Goal: Task Accomplishment & Management: Use online tool/utility

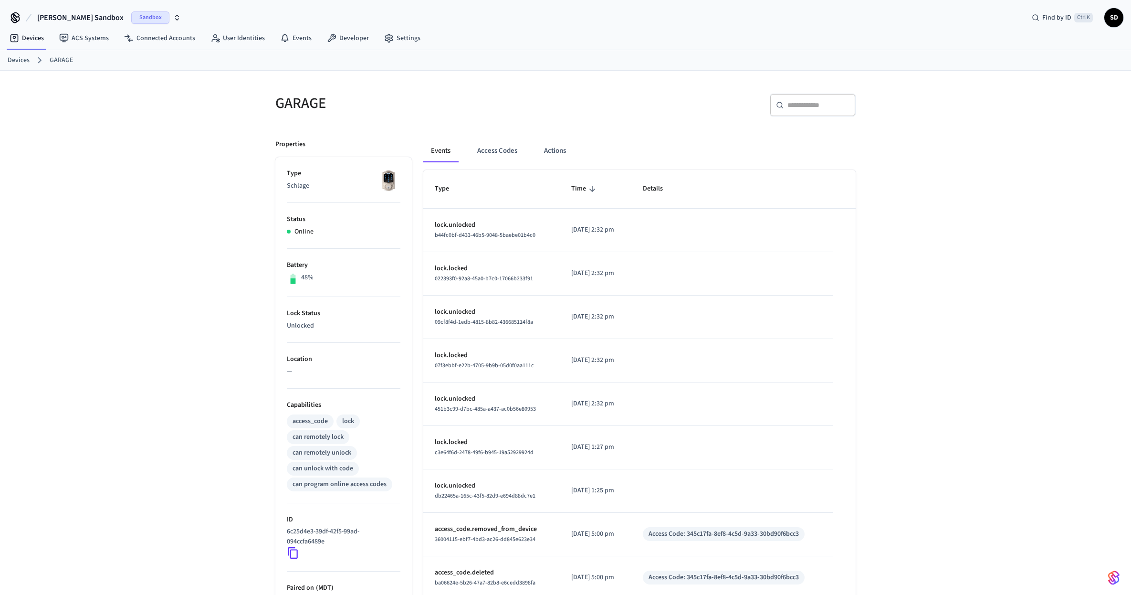
click at [156, 141] on div "GARAGE ​ ​ Properties Type Schlage Status Online Battery 48% Lock Status Unlock…" at bounding box center [565, 389] width 1131 height 637
click at [188, 168] on div "GARAGE ​ ​ Properties Type Schlage Status Online Battery 48% Lock Status Unlock…" at bounding box center [565, 389] width 1131 height 637
click at [497, 155] on button "Access Codes" at bounding box center [497, 150] width 55 height 23
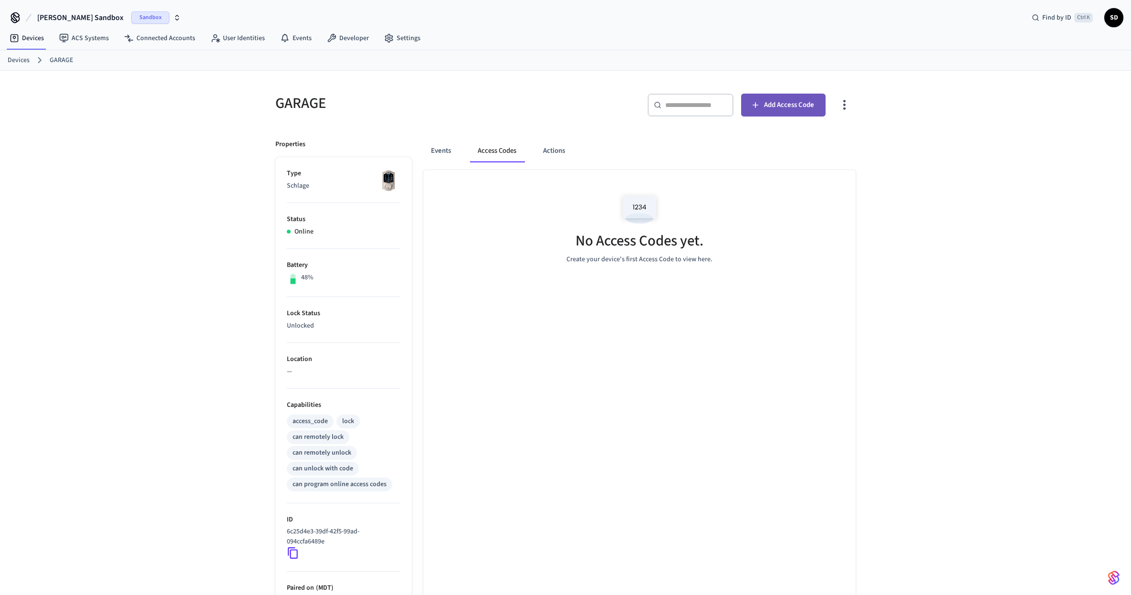
click at [782, 103] on span "Add Access Code" at bounding box center [789, 105] width 50 height 12
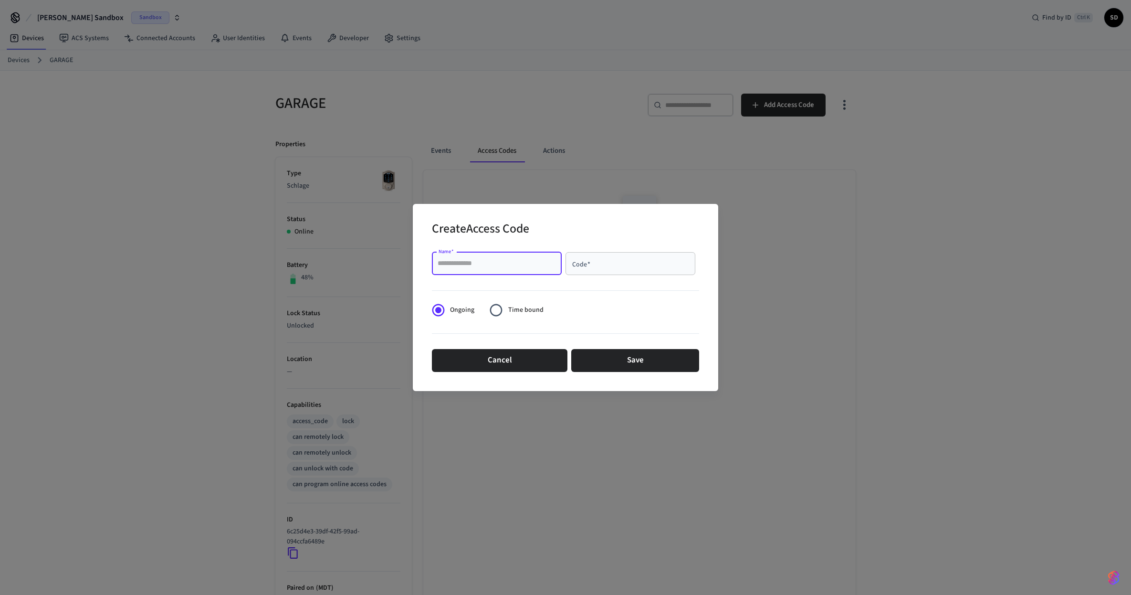
click at [477, 261] on input "Name   *" at bounding box center [497, 264] width 118 height 10
type input "****"
click at [612, 259] on input "Code   *" at bounding box center [630, 264] width 118 height 10
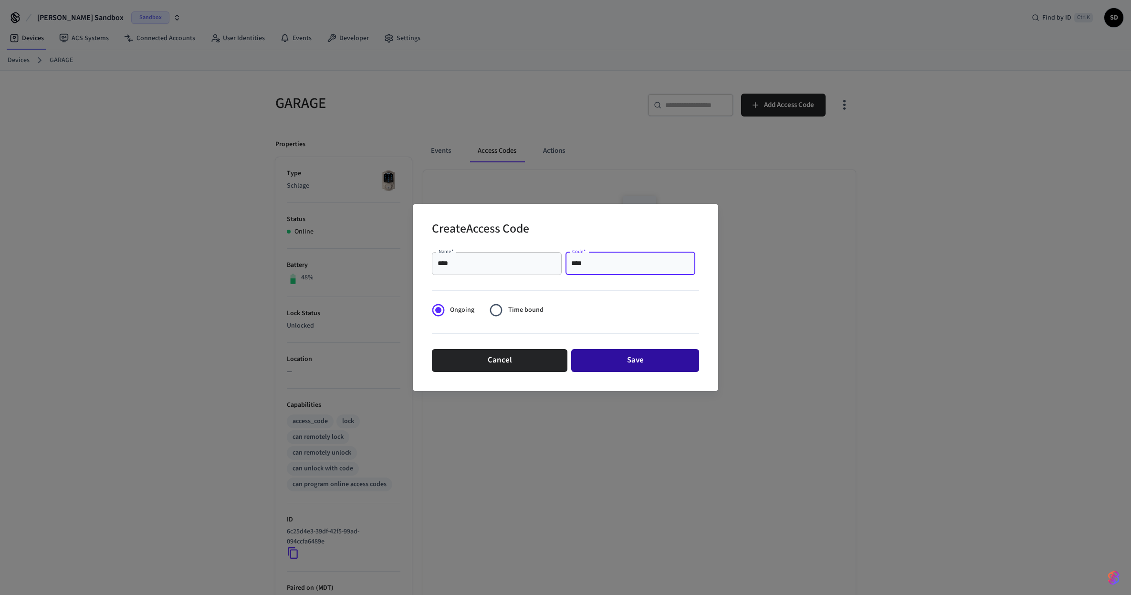
type input "****"
click at [630, 357] on button "Save" at bounding box center [635, 360] width 128 height 23
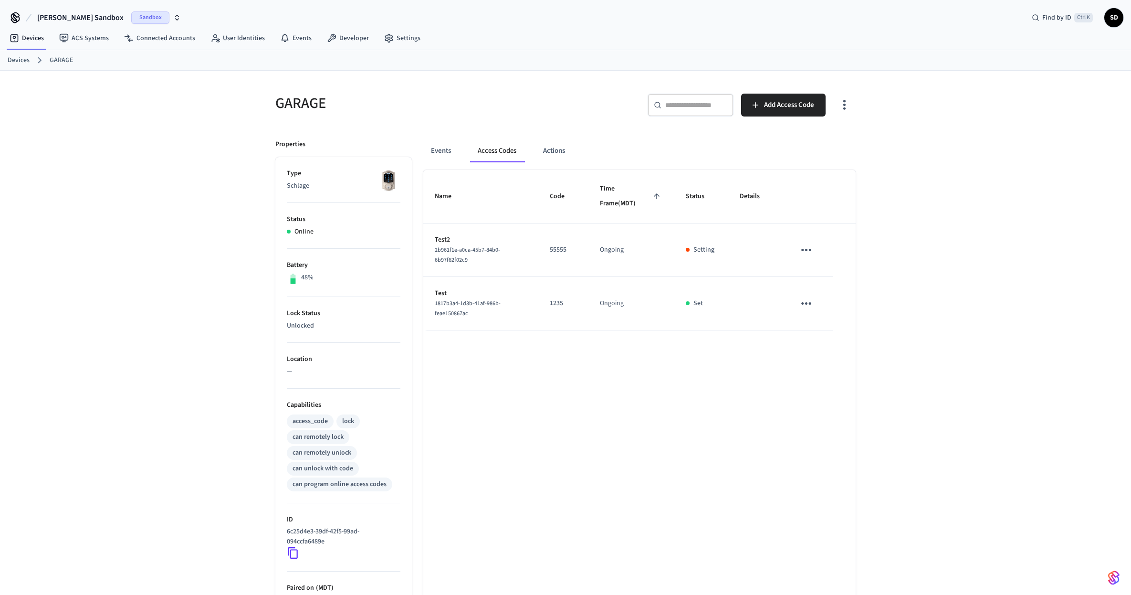
click at [864, 387] on div "GARAGE ​ ​ Add Access Code Properties Type Schlage Status Online Battery 48% Lo…" at bounding box center [565, 389] width 611 height 637
click at [935, 303] on div "GARAGE ​ ​ Add Access Code Properties Type Schlage Status Online Battery 48% Lo…" at bounding box center [565, 389] width 1131 height 637
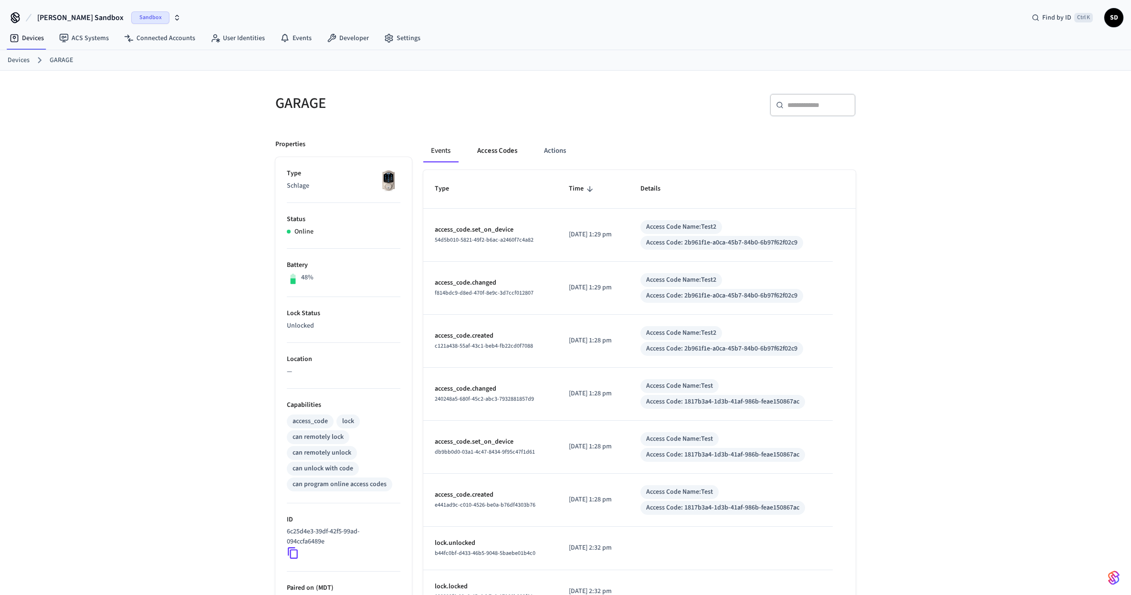
click at [502, 151] on button "Access Codes" at bounding box center [497, 150] width 55 height 23
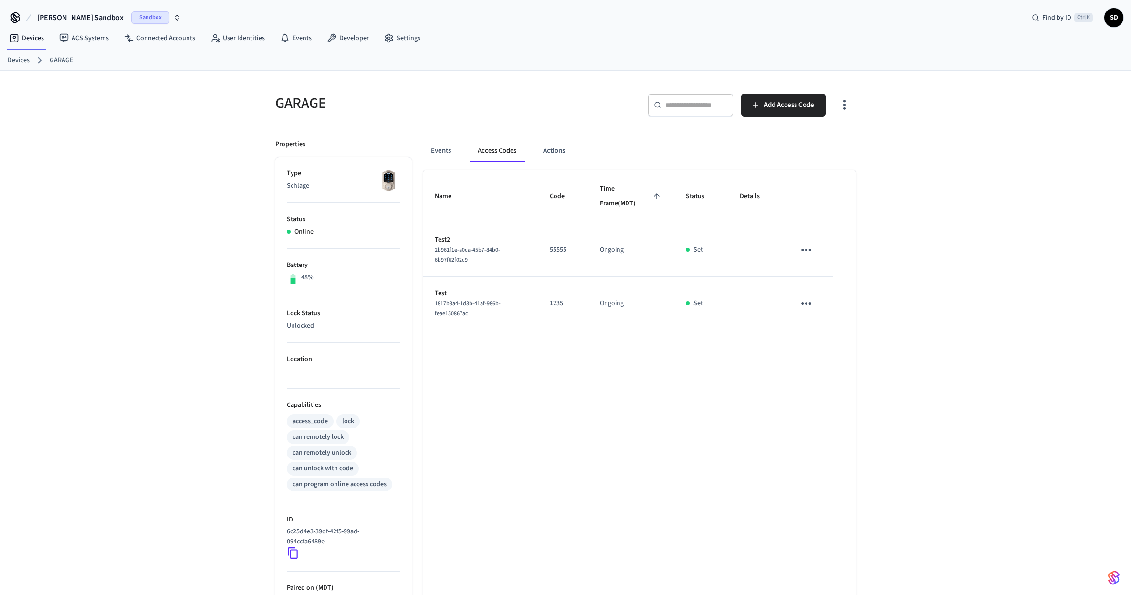
drag, startPoint x: 911, startPoint y: 272, endPoint x: 1041, endPoint y: 220, distance: 140.3
click at [1041, 220] on div "GARAGE ​ ​ Add Access Code Properties Type Schlage Status Online Battery 48% Lo…" at bounding box center [565, 389] width 1131 height 637
